Goal: Entertainment & Leisure: Consume media (video, audio)

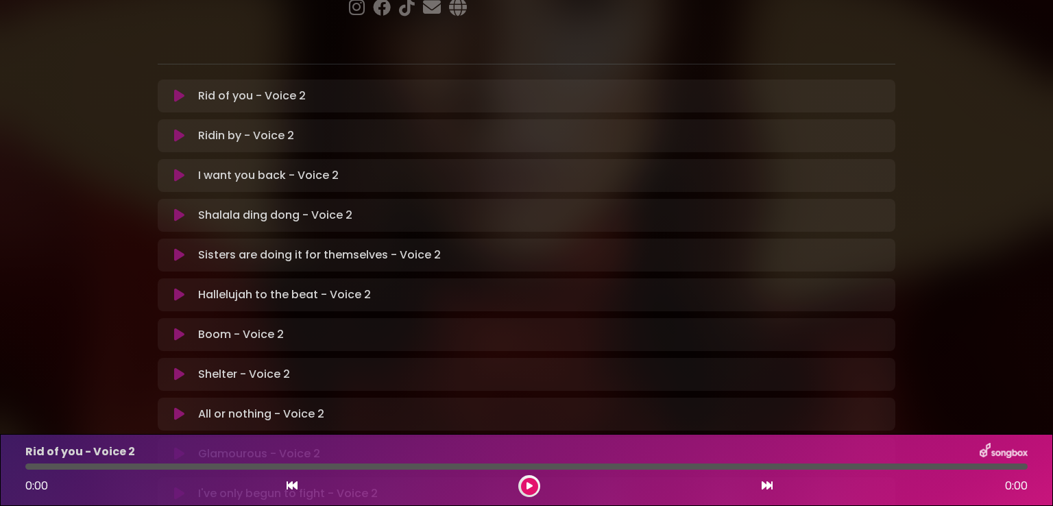
scroll to position [343, 0]
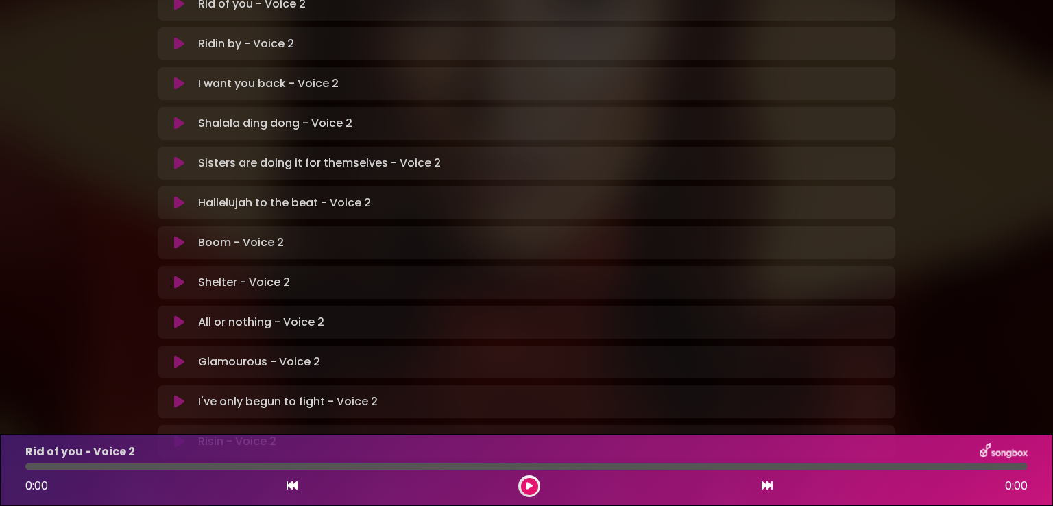
click at [179, 393] on div "I've only begun to fight - Voice 2 Loading Track..." at bounding box center [526, 401] width 721 height 16
click at [178, 395] on icon at bounding box center [179, 402] width 10 height 14
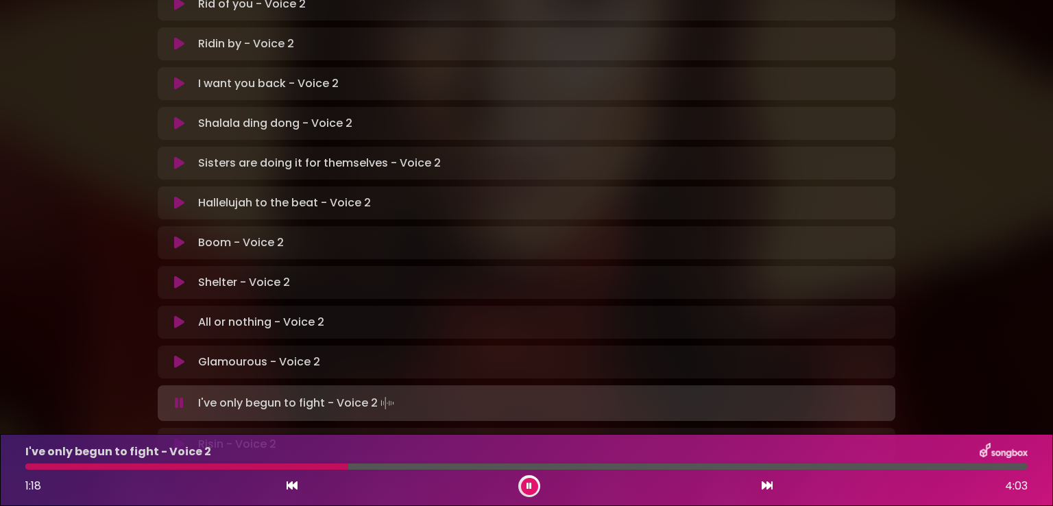
click at [25, 467] on div at bounding box center [186, 466] width 323 height 6
click at [288, 463] on div at bounding box center [302, 466] width 554 height 6
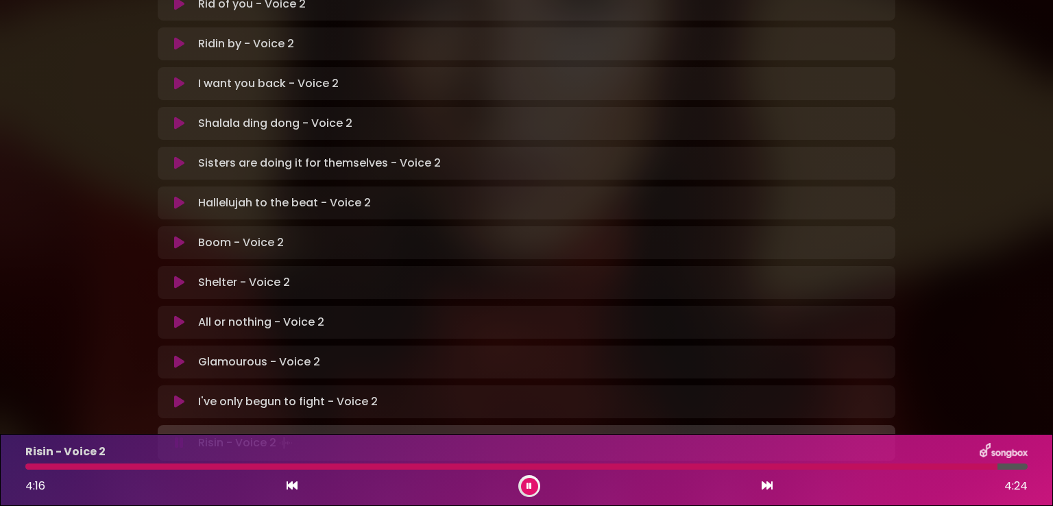
click at [29, 464] on div at bounding box center [511, 466] width 972 height 6
click at [29, 464] on div at bounding box center [518, 466] width 987 height 6
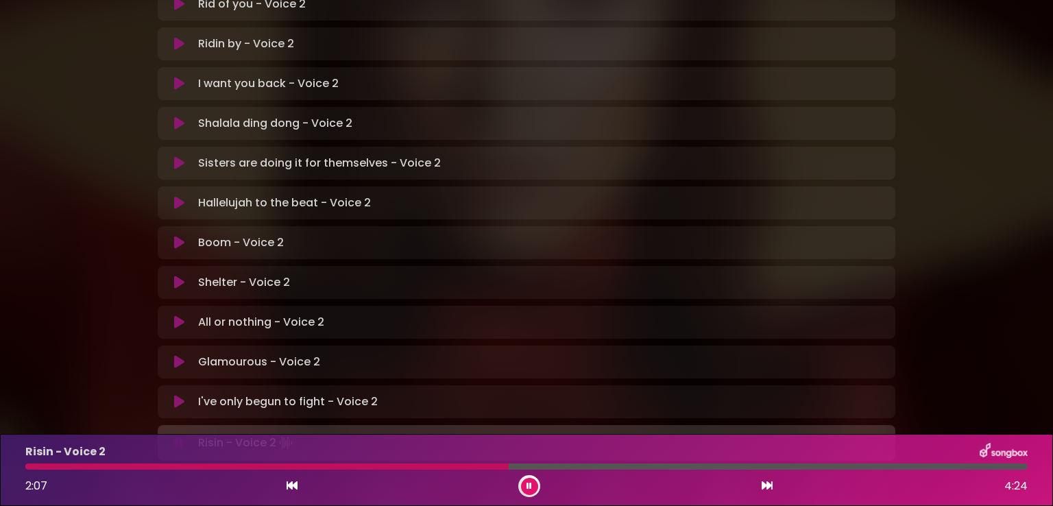
click at [384, 465] on div at bounding box center [266, 466] width 483 height 6
click at [417, 463] on div at bounding box center [251, 466] width 452 height 6
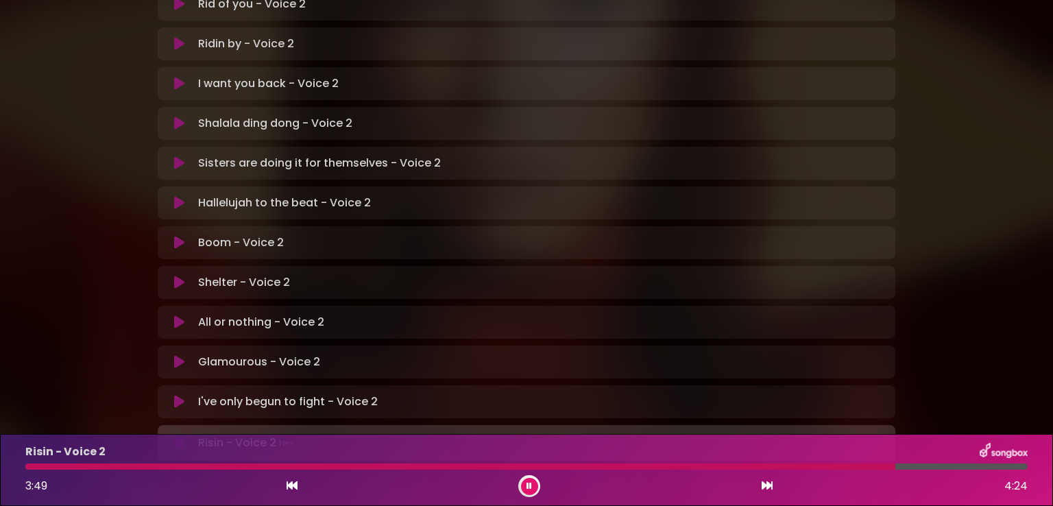
click at [710, 467] on div at bounding box center [460, 466] width 870 height 6
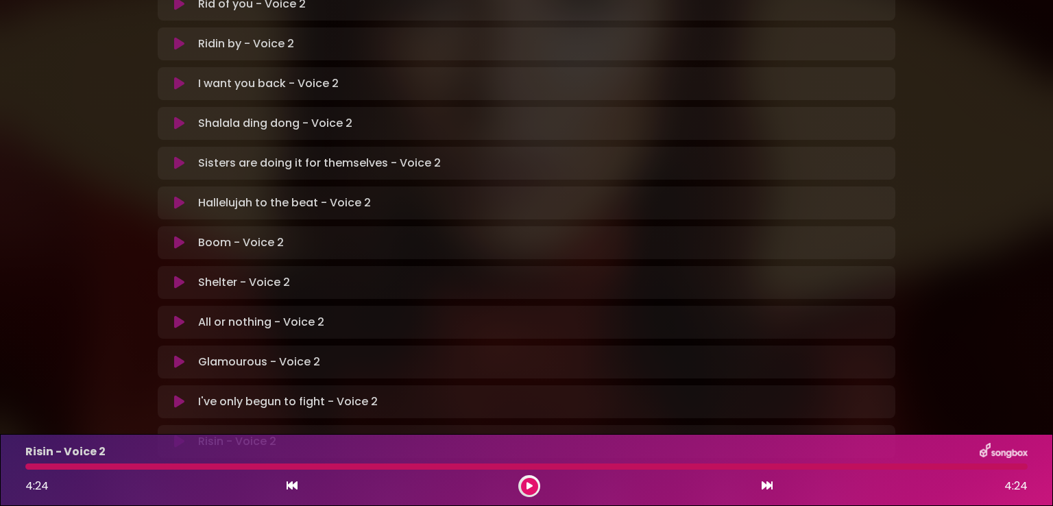
click at [29, 469] on div "Risin - Voice 2 4:24 4:24" at bounding box center [526, 470] width 1018 height 54
click at [33, 467] on div at bounding box center [526, 466] width 1002 height 6
click at [28, 463] on div at bounding box center [526, 466] width 1002 height 6
click at [174, 434] on icon at bounding box center [179, 441] width 10 height 14
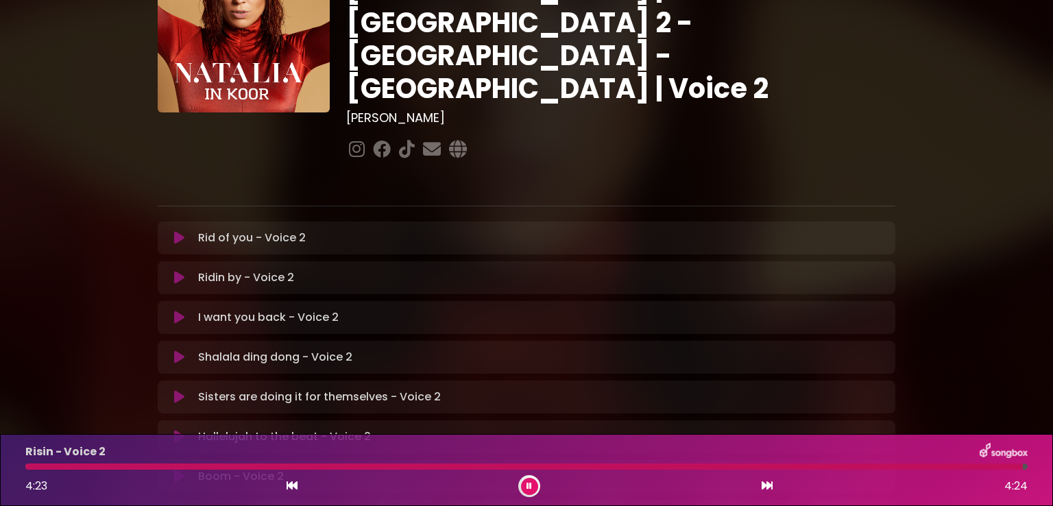
scroll to position [69, 0]
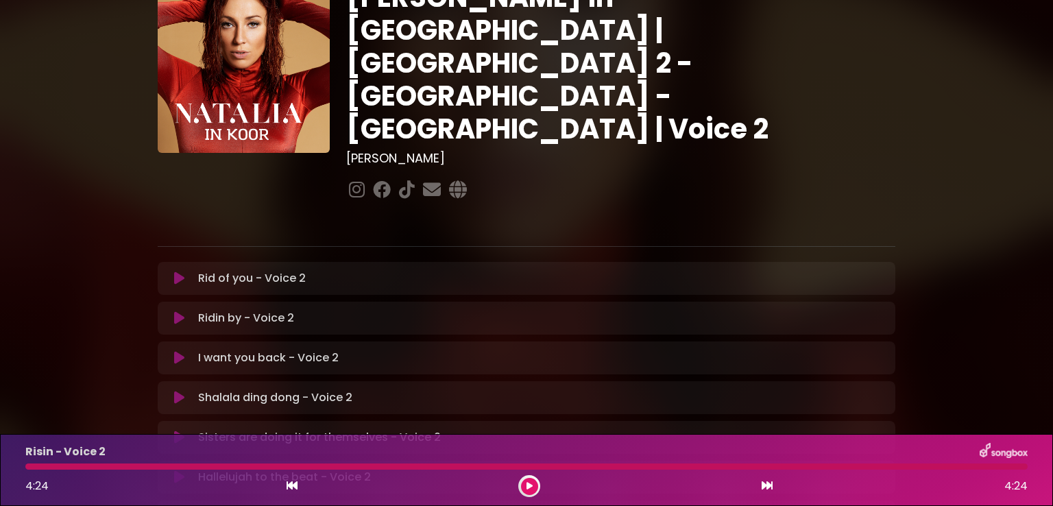
click at [179, 271] on icon at bounding box center [179, 278] width 10 height 14
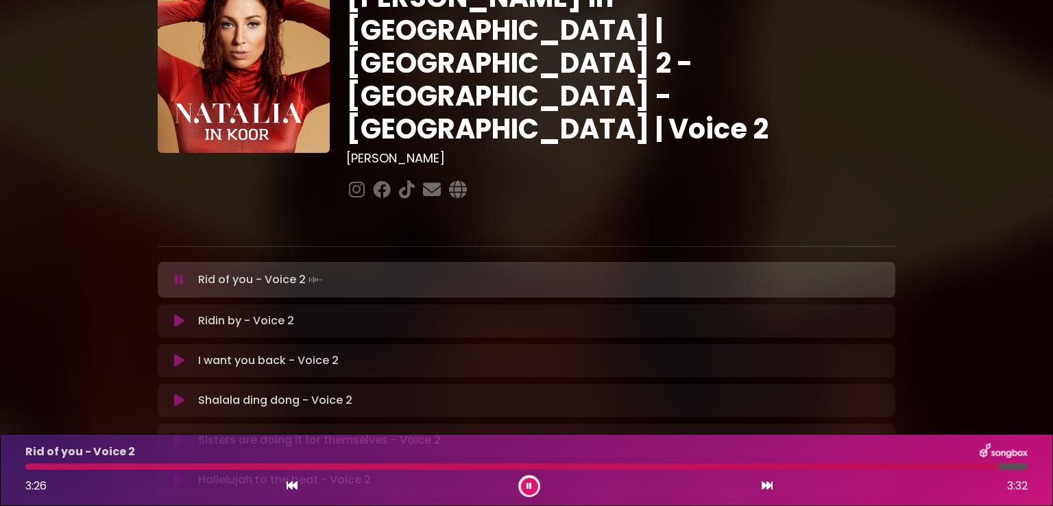
click at [31, 464] on div at bounding box center [511, 466] width 973 height 6
click at [29, 464] on div at bounding box center [522, 466] width 995 height 6
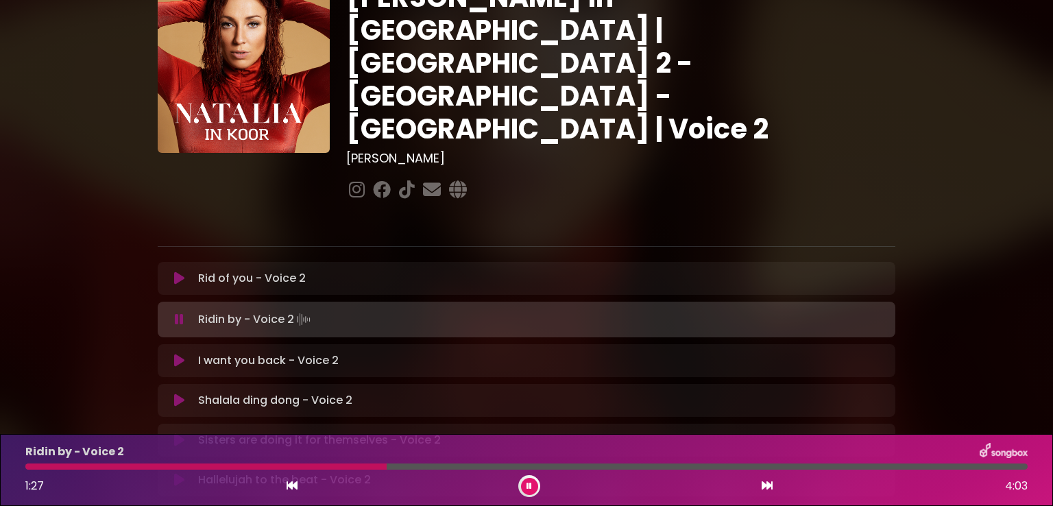
click at [29, 467] on div at bounding box center [205, 466] width 361 height 6
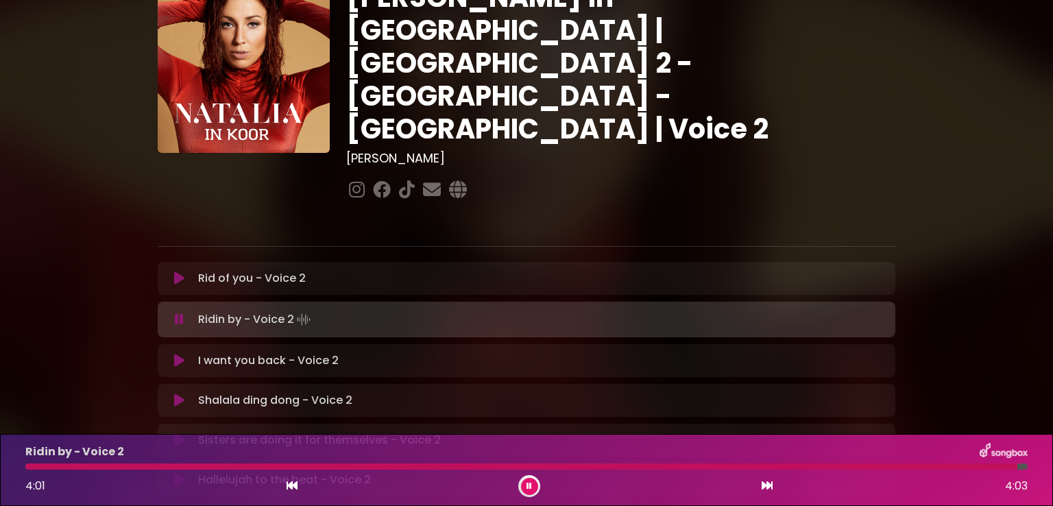
drag, startPoint x: 29, startPoint y: 464, endPoint x: 60, endPoint y: 463, distance: 31.6
click at [30, 464] on div at bounding box center [521, 466] width 992 height 6
click at [532, 485] on button at bounding box center [529, 486] width 17 height 17
